Goal: Task Accomplishment & Management: Manage account settings

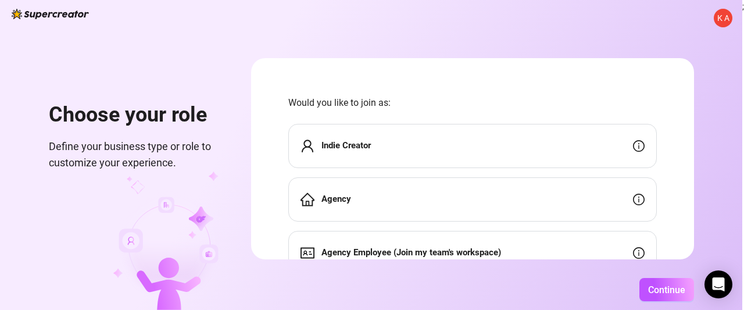
scroll to position [52, 0]
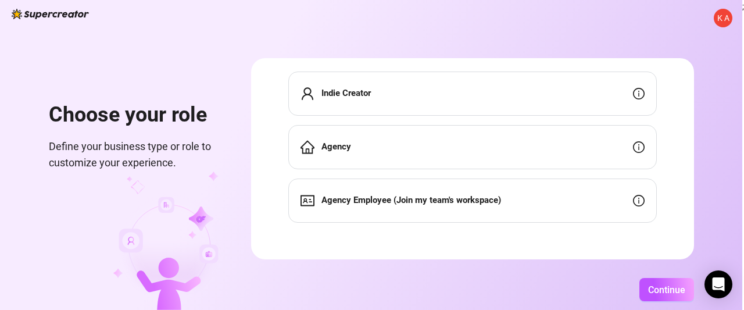
click at [504, 198] on div "Agency Employee (Join my team's workspace)" at bounding box center [472, 200] width 368 height 44
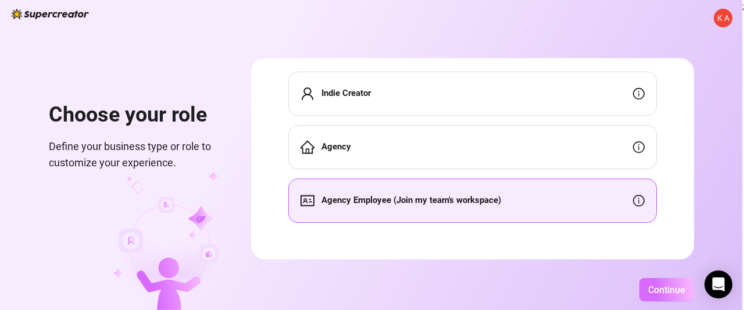
click at [504, 291] on span "Continue" at bounding box center [666, 289] width 37 height 11
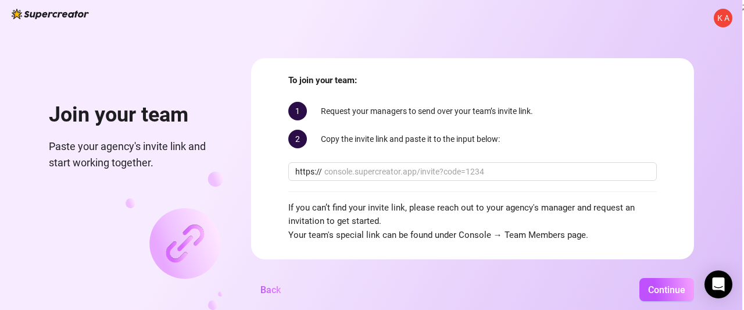
scroll to position [41, 0]
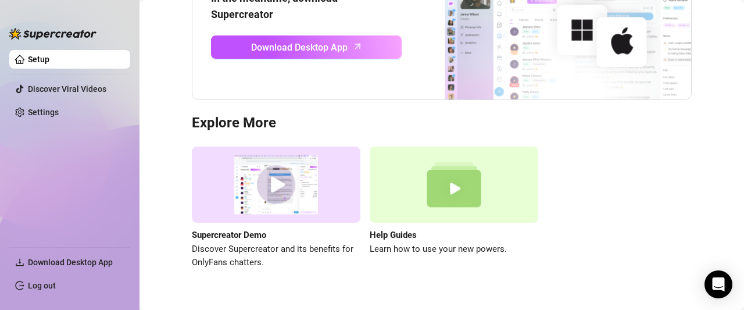
scroll to position [174, 0]
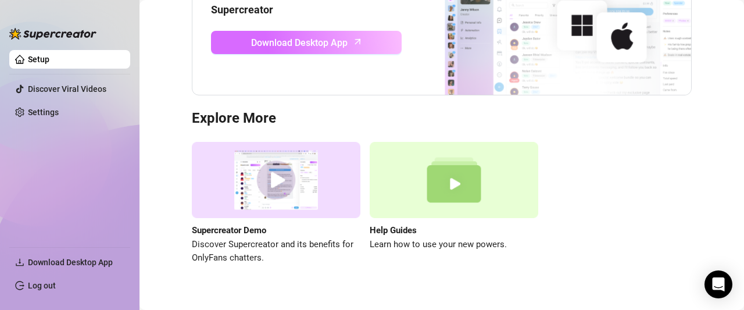
click at [351, 40] on icon "arrow-up" at bounding box center [357, 41] width 13 height 13
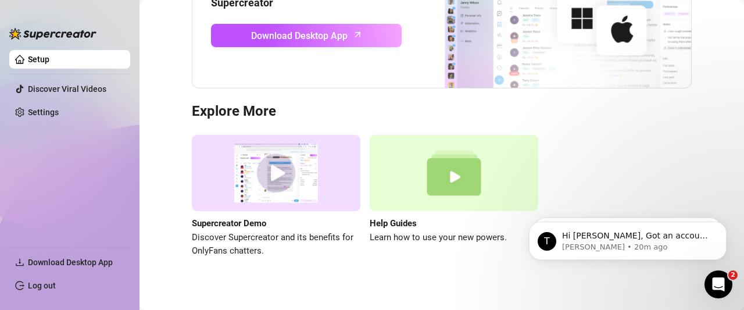
scroll to position [190, 0]
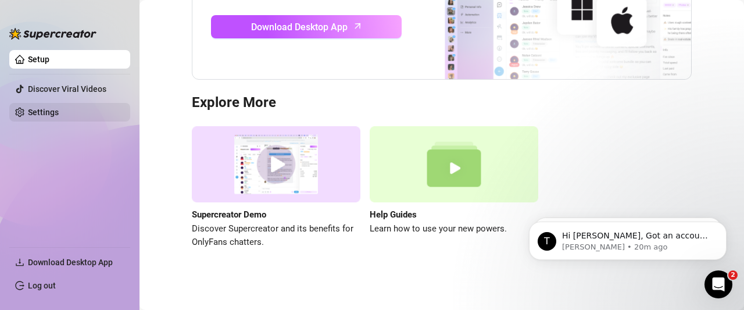
click at [50, 109] on link "Settings" at bounding box center [43, 111] width 31 height 9
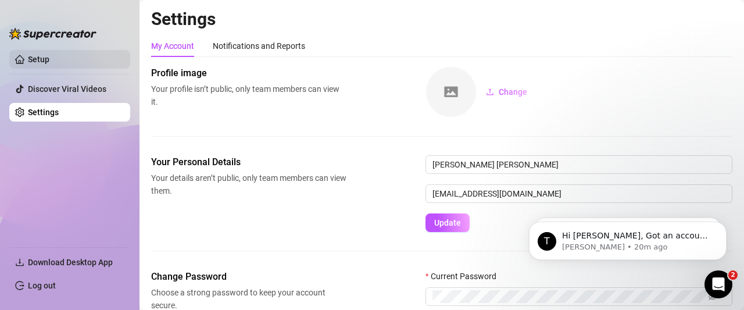
click at [41, 59] on link "Setup" at bounding box center [38, 59] width 21 height 9
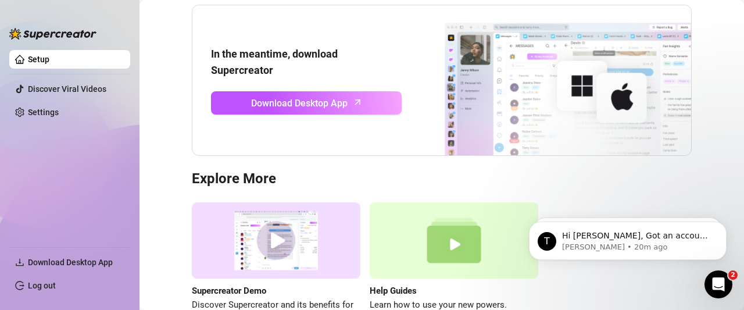
scroll to position [116, 0]
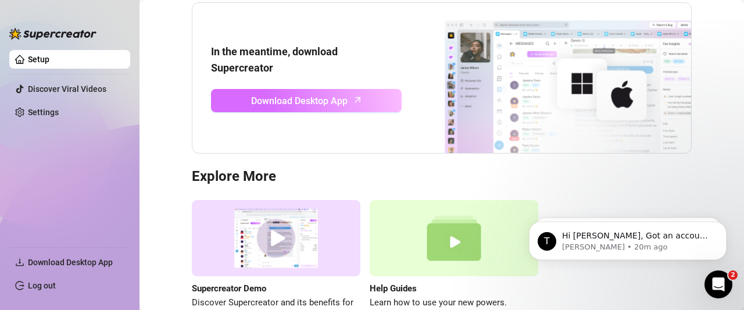
click at [330, 94] on span "Download Desktop App" at bounding box center [299, 101] width 96 height 15
